Goal: Task Accomplishment & Management: Manage account settings

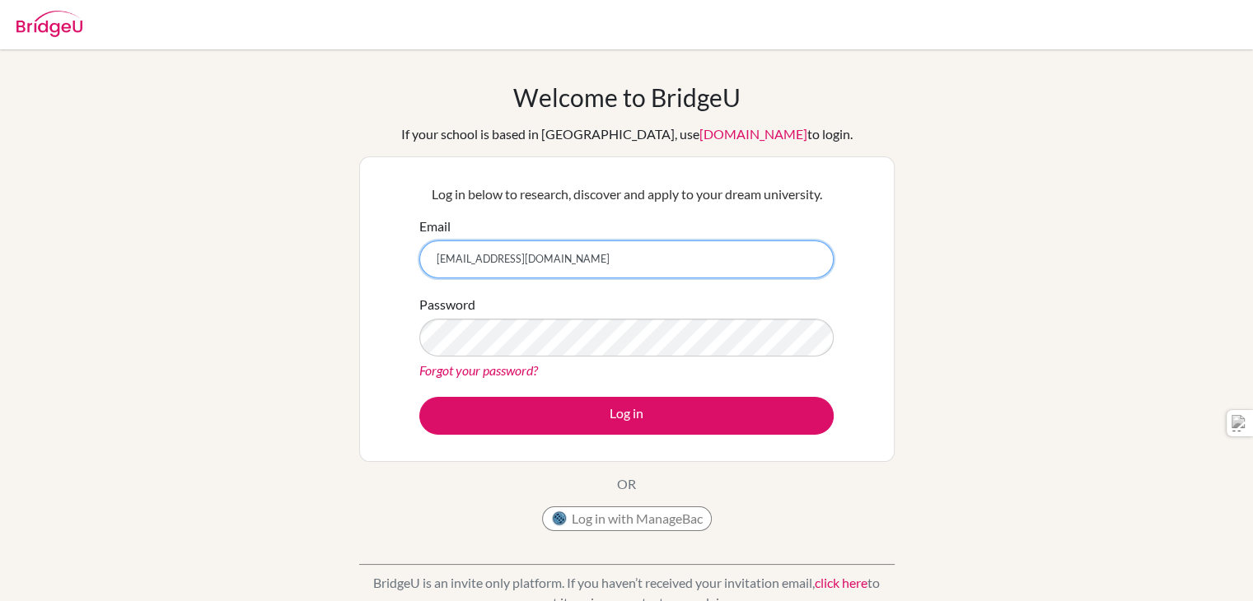
drag, startPoint x: 669, startPoint y: 260, endPoint x: 265, endPoint y: 243, distance: 403.9
click at [267, 243] on div "Welcome to BridgeU If your school is based in China, use app.bridge-u.com.cn to…" at bounding box center [626, 351] width 1253 height 539
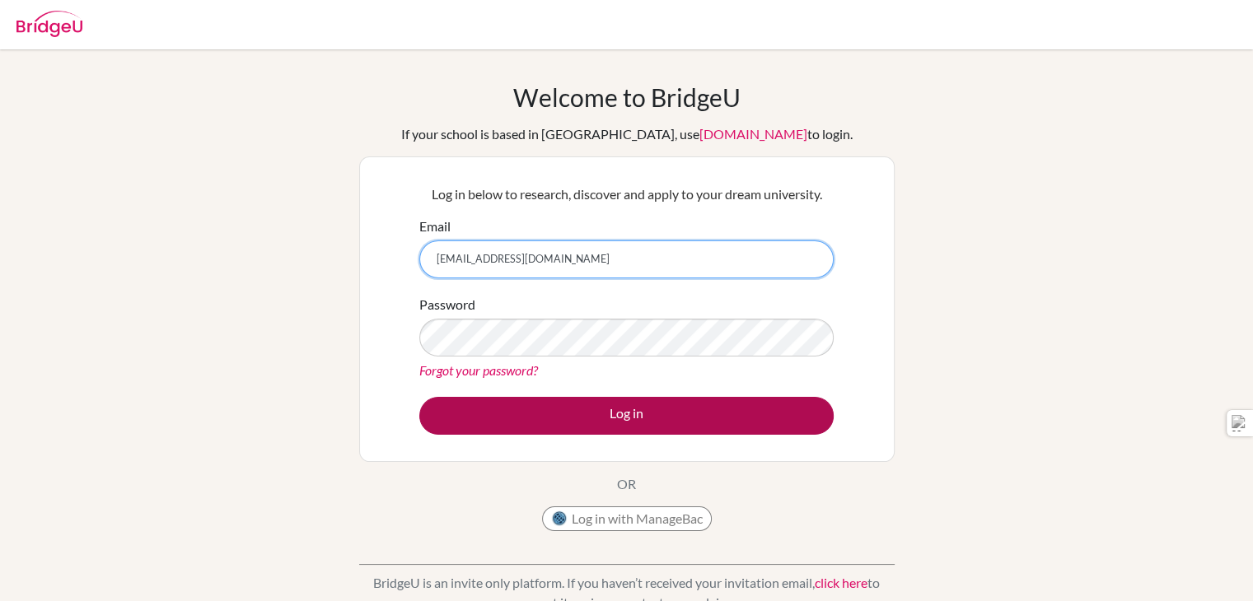
type input "[EMAIL_ADDRESS][DOMAIN_NAME]"
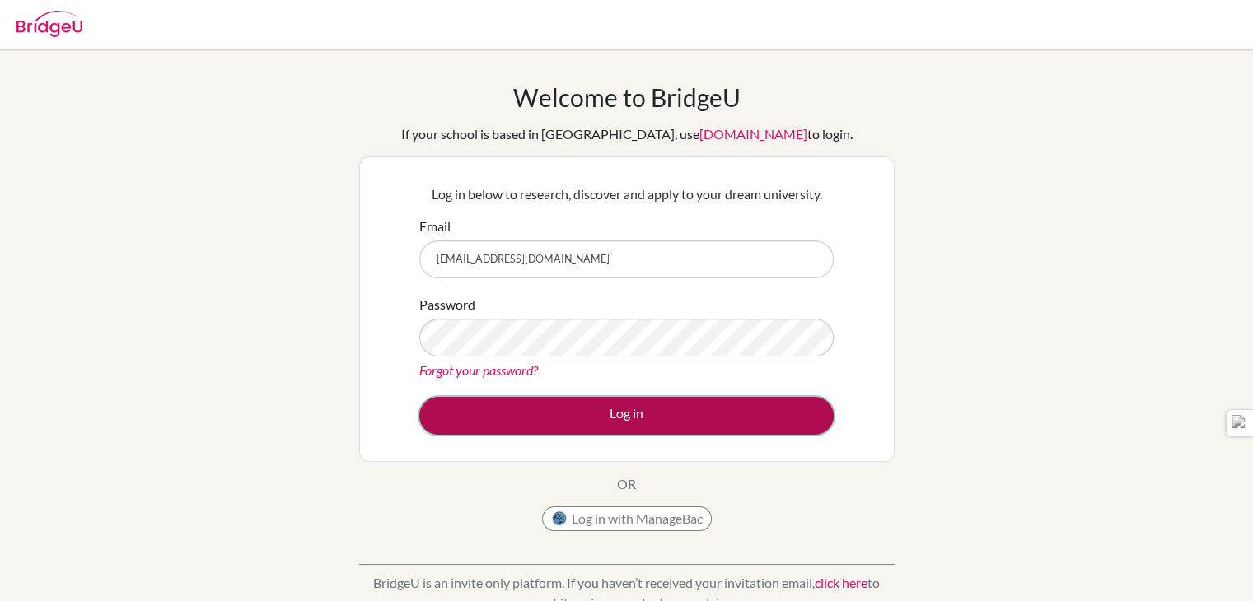
click at [603, 416] on button "Log in" at bounding box center [626, 416] width 414 height 38
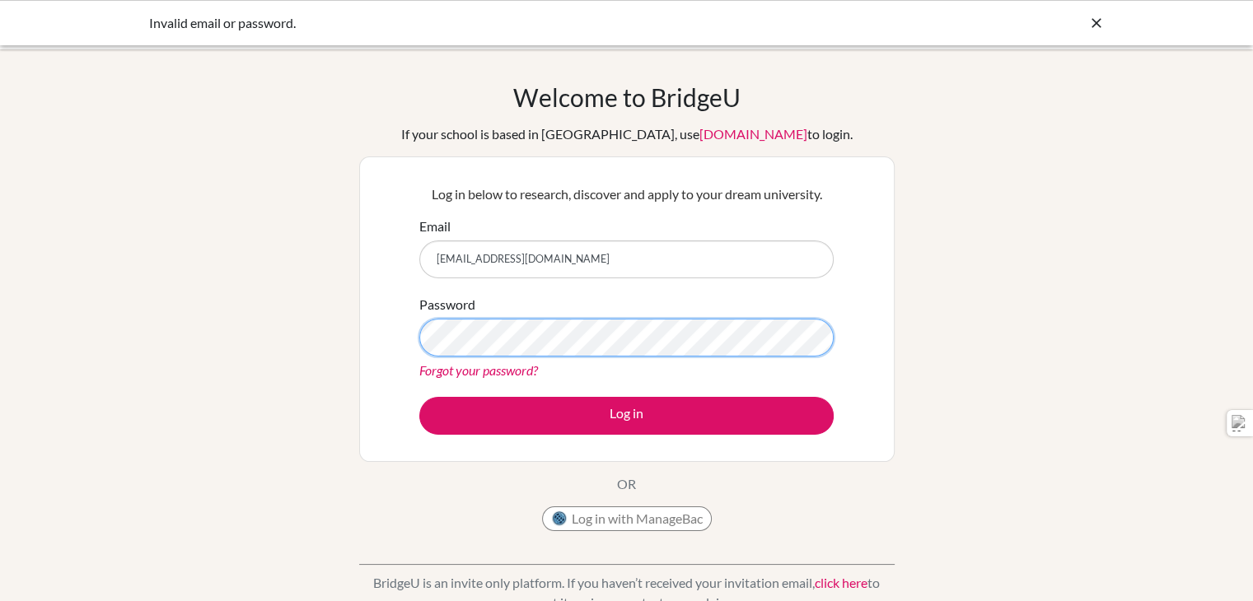
click at [419, 397] on button "Log in" at bounding box center [626, 416] width 414 height 38
